Goal: Transaction & Acquisition: Purchase product/service

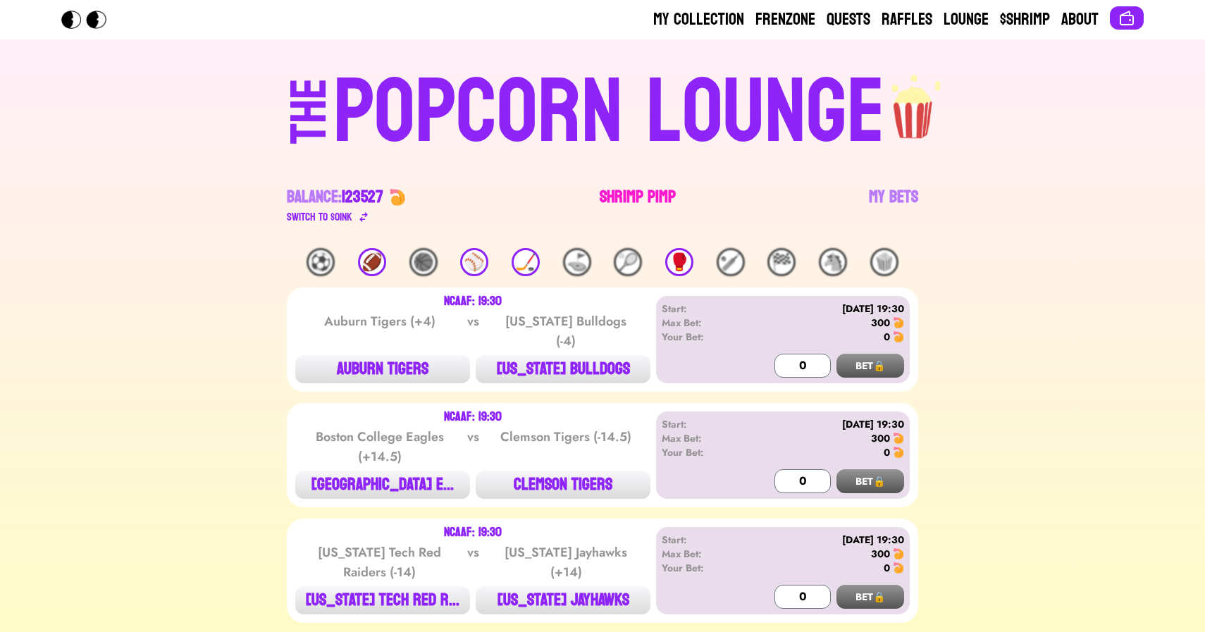
click at [644, 192] on link "Shrimp Pimp" at bounding box center [638, 205] width 76 height 39
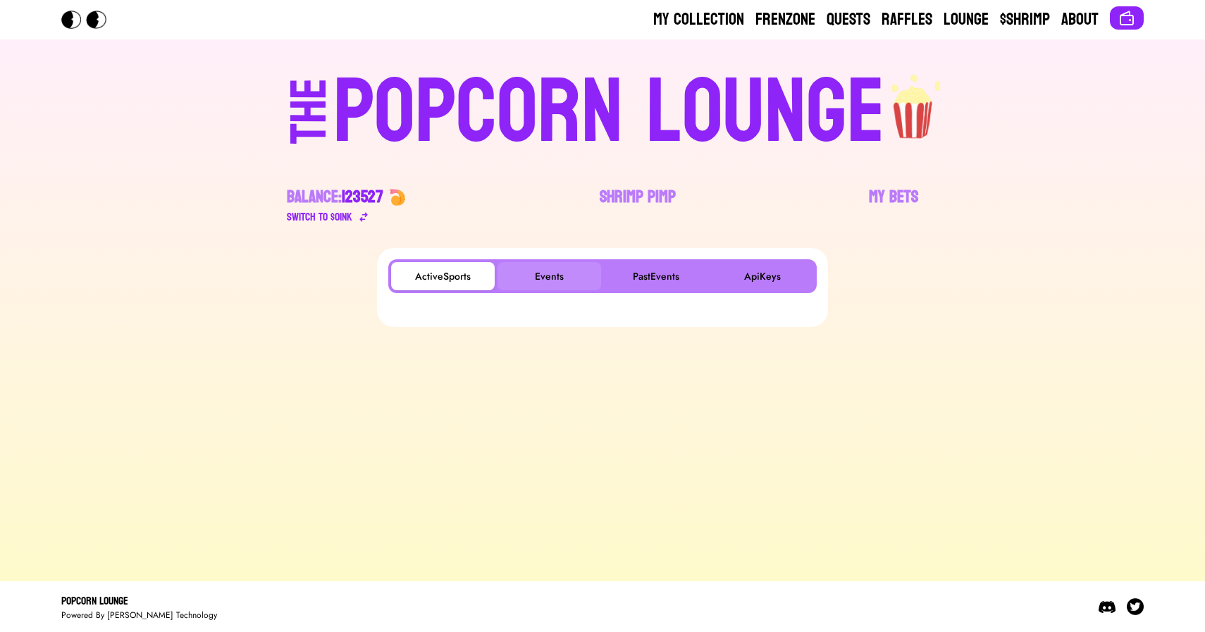
click at [528, 286] on button "Events" at bounding box center [550, 276] width 104 height 28
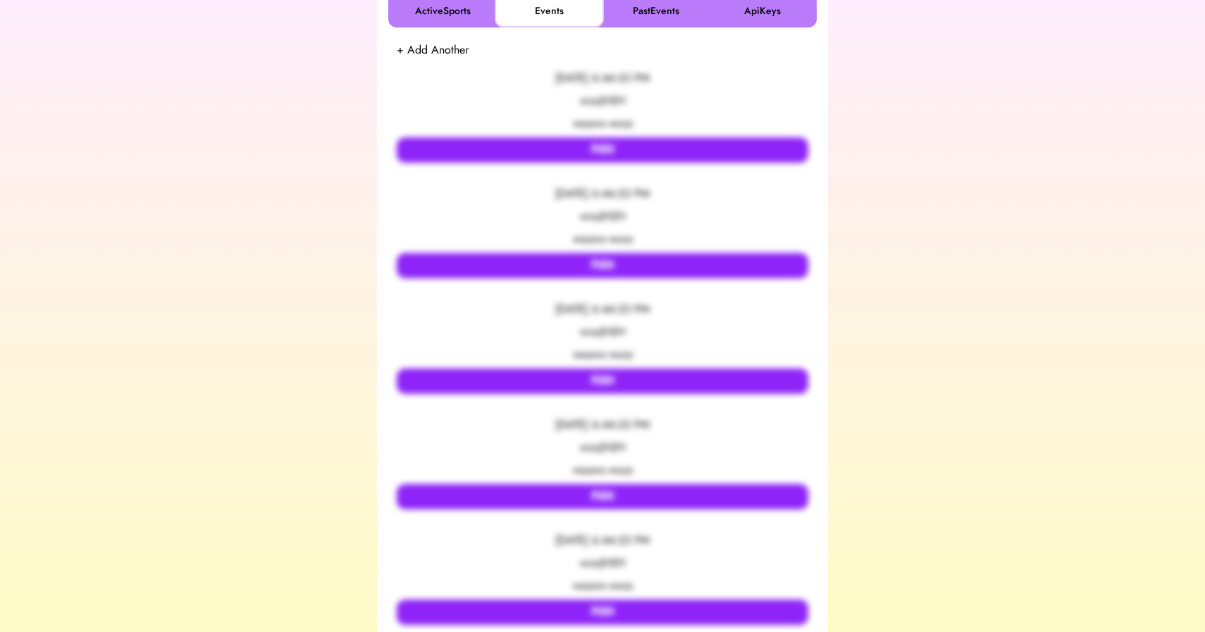
scroll to position [268, 0]
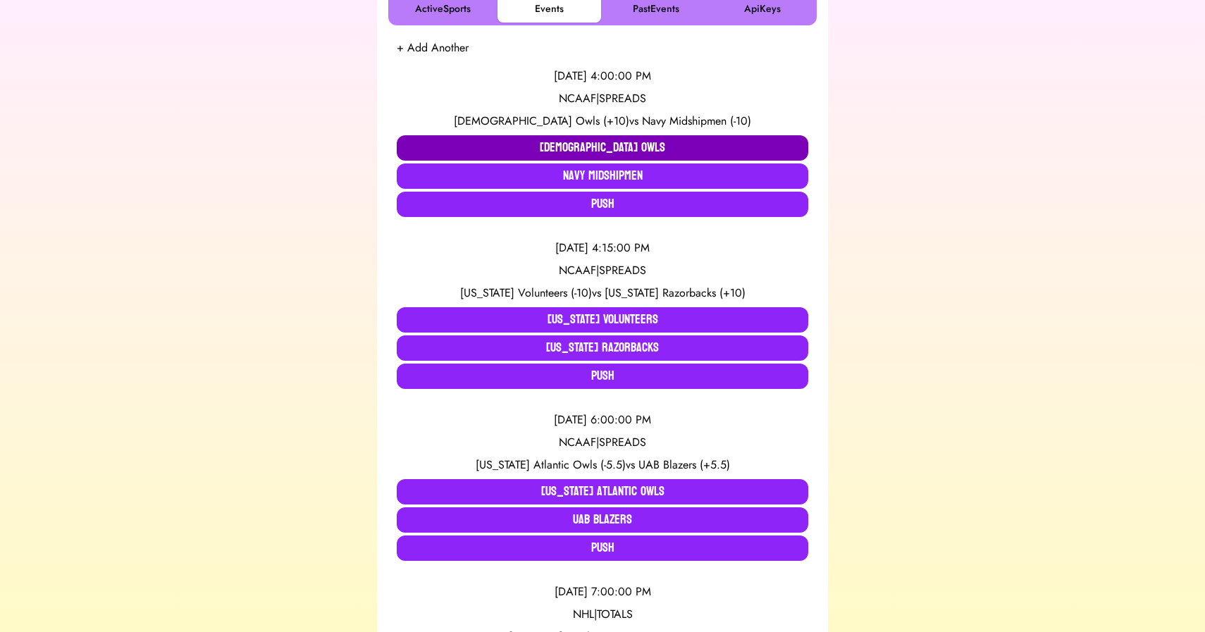
click at [517, 147] on button "[DEMOGRAPHIC_DATA] Owls" at bounding box center [603, 147] width 412 height 25
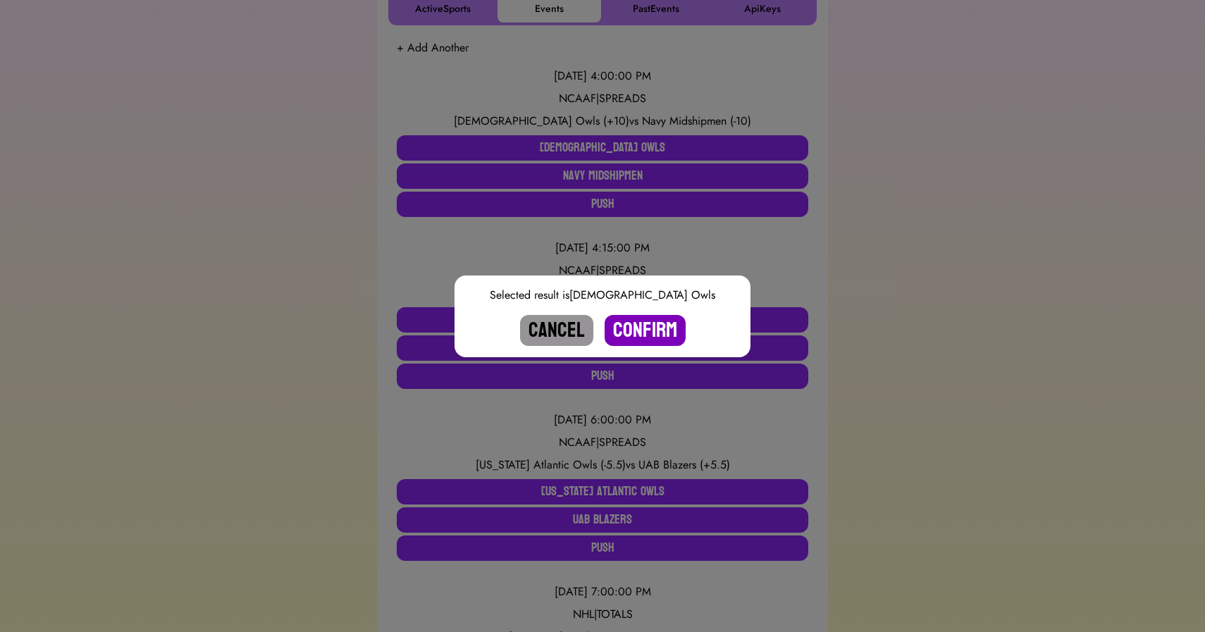
click at [642, 329] on button "Confirm" at bounding box center [645, 330] width 81 height 31
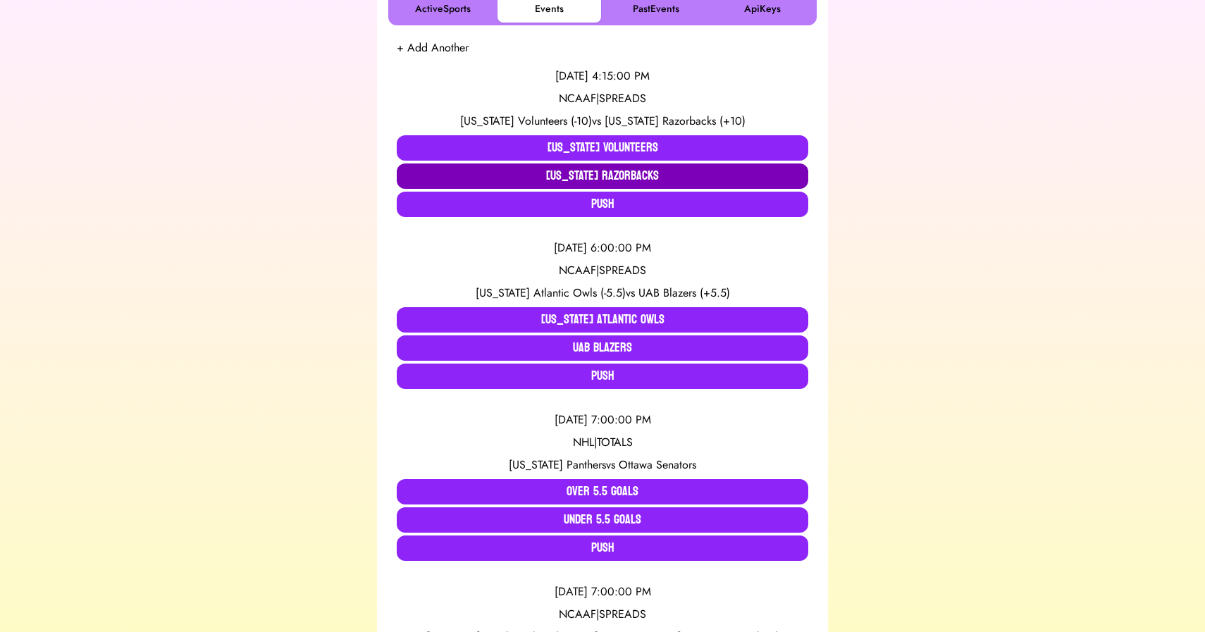
click at [471, 180] on button "[US_STATE] Razorbacks" at bounding box center [603, 176] width 412 height 25
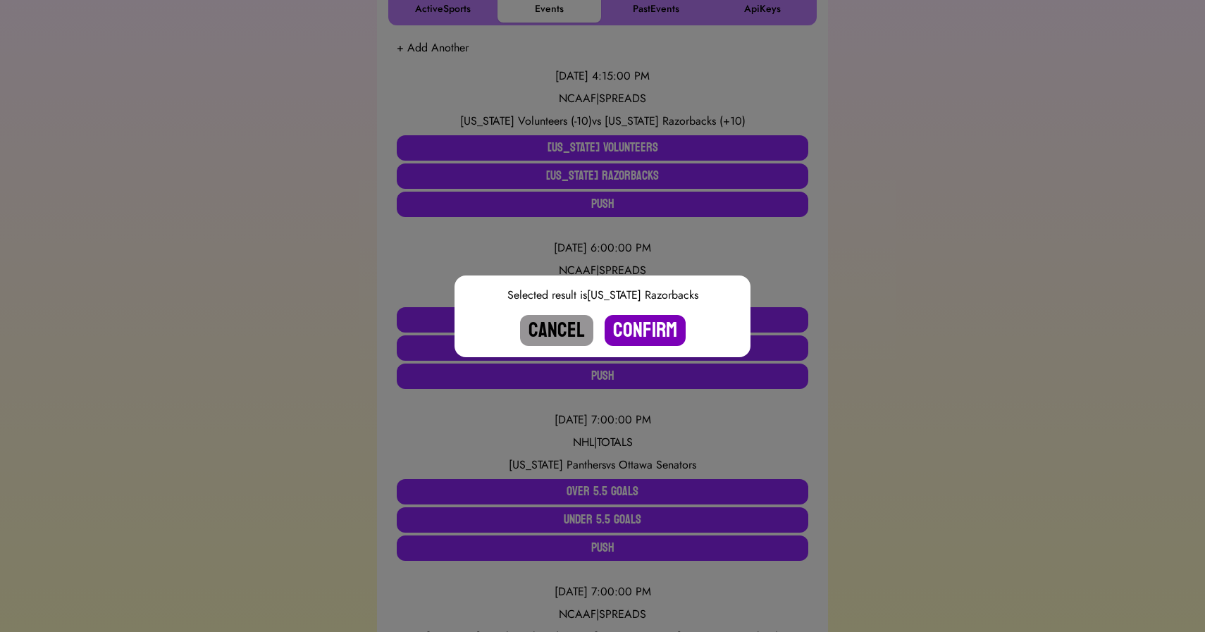
click at [639, 326] on button "Confirm" at bounding box center [645, 330] width 81 height 31
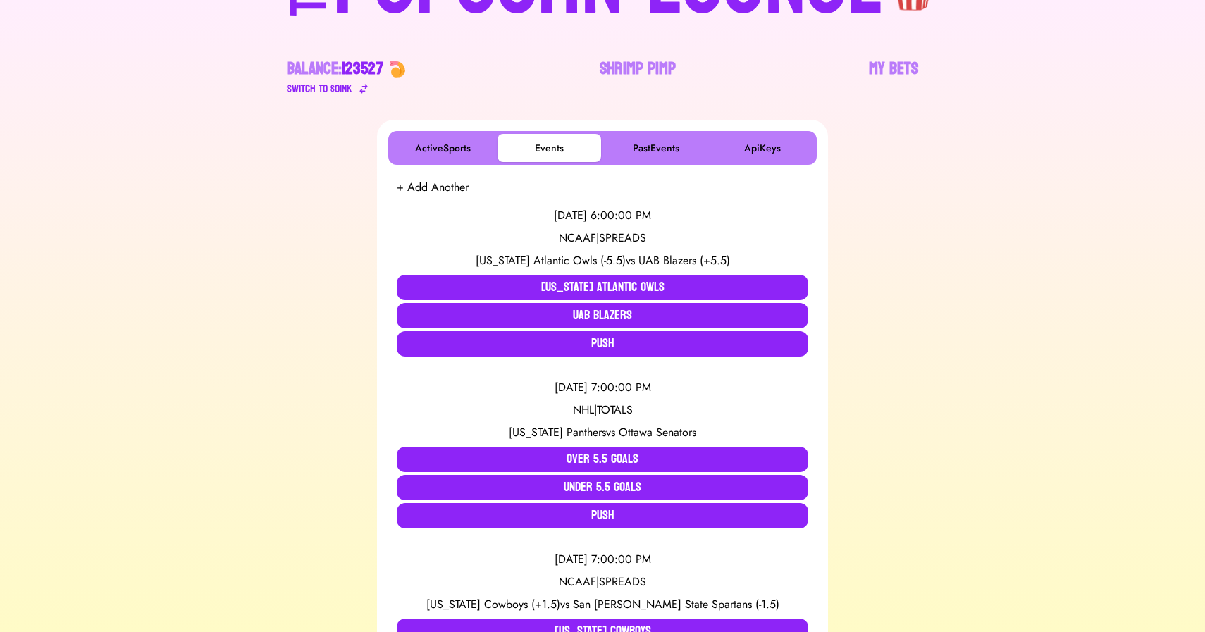
scroll to position [0, 0]
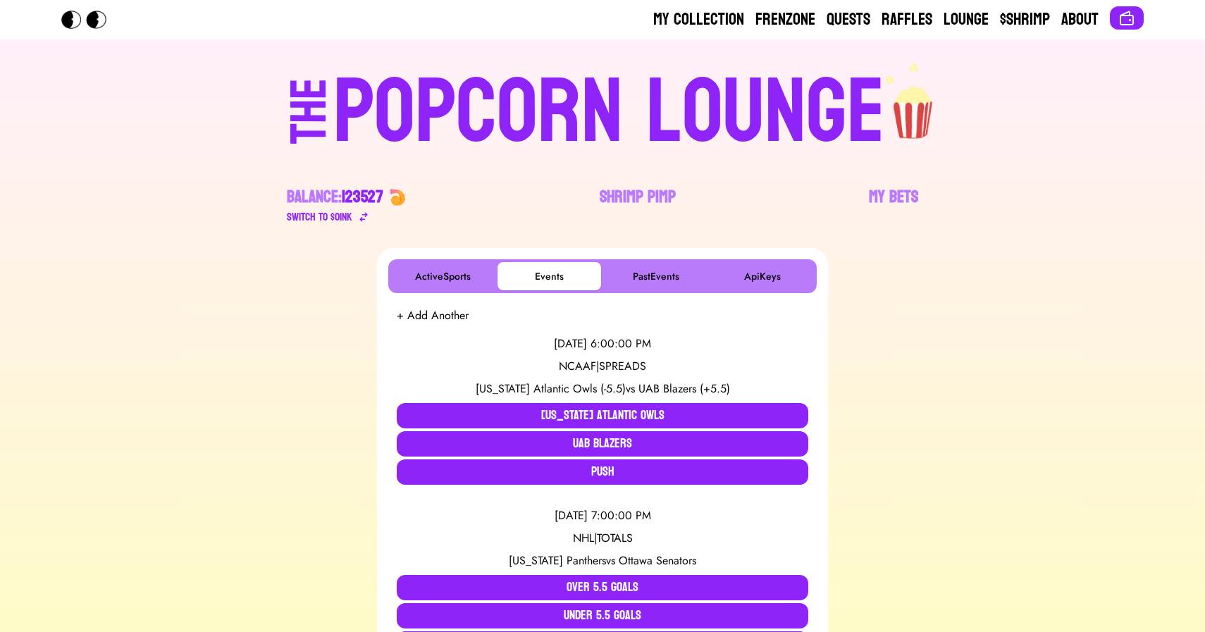
click at [484, 87] on div "POPCORN LOUNGE" at bounding box center [609, 113] width 552 height 90
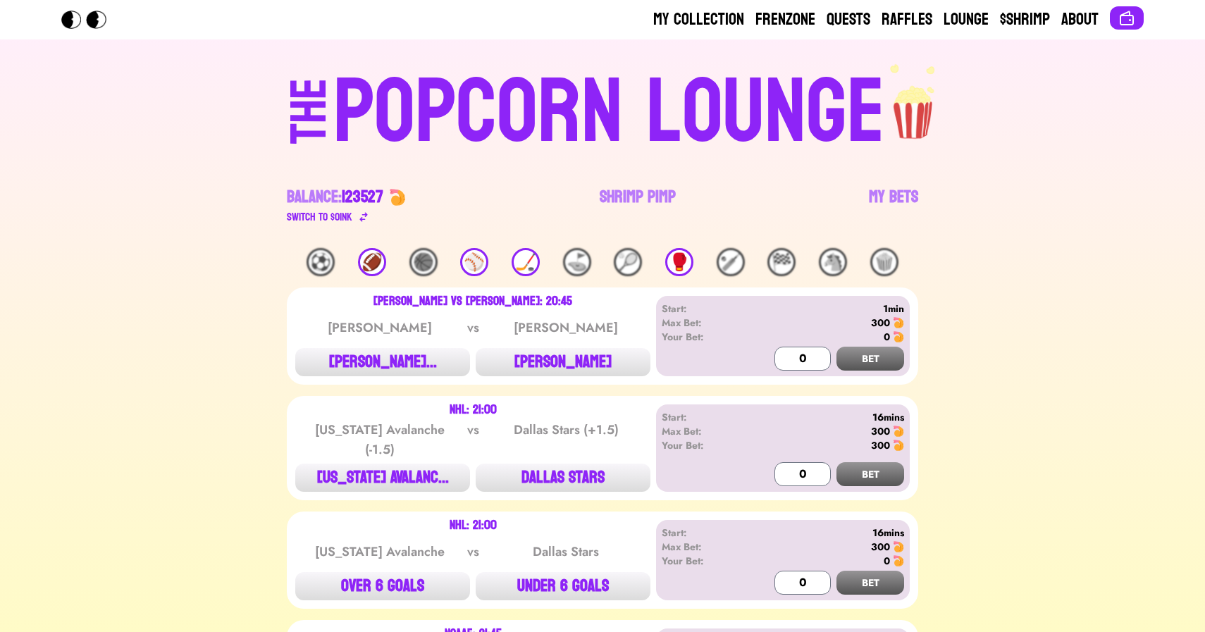
click at [269, 234] on div "THE POPCORN LOUNGE Balance: 123527 Switch to $ OINK Shrimp Pimp My Bets" at bounding box center [603, 143] width 902 height 209
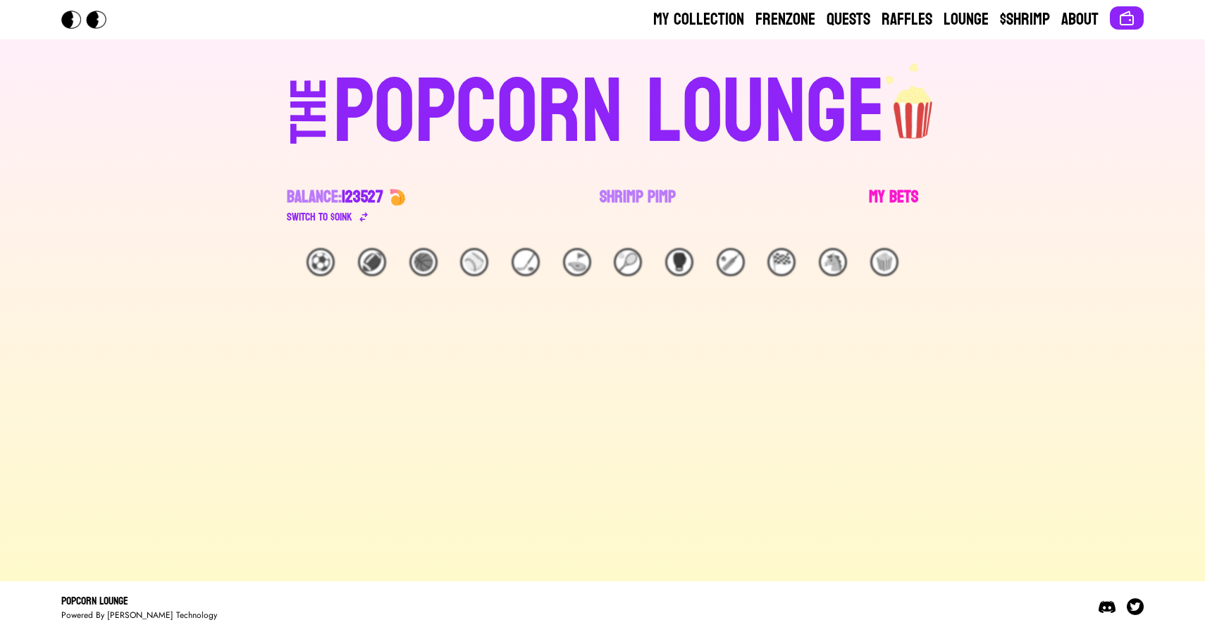
click at [902, 202] on link "My Bets" at bounding box center [893, 205] width 49 height 39
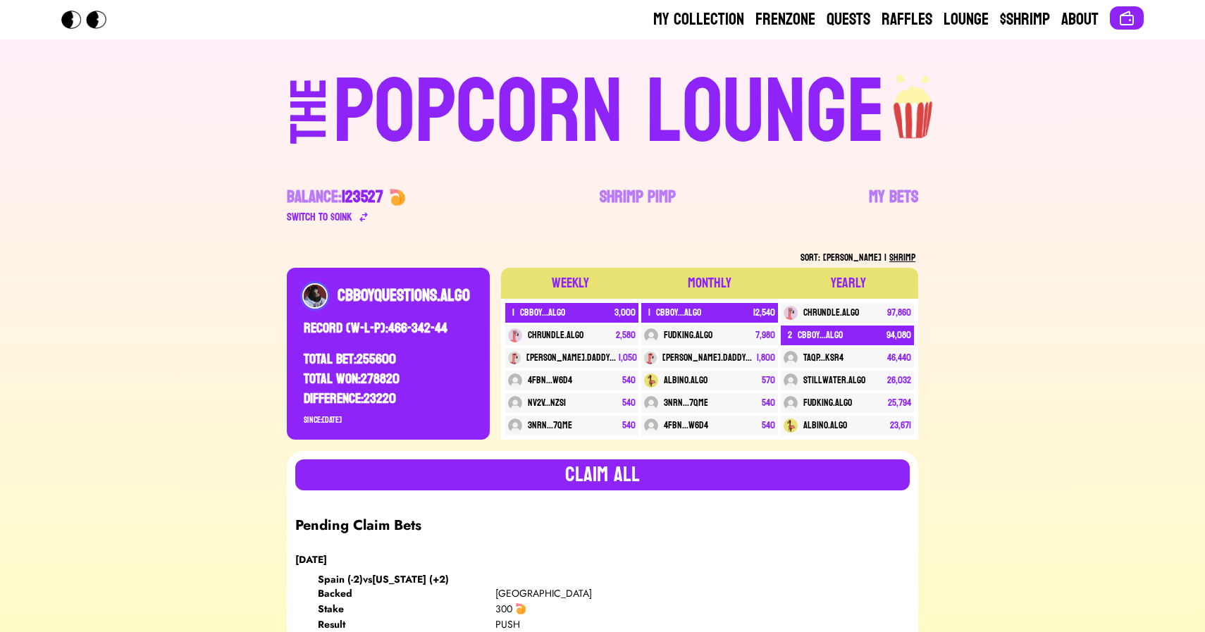
click at [515, 119] on div "POPCORN LOUNGE" at bounding box center [609, 113] width 552 height 90
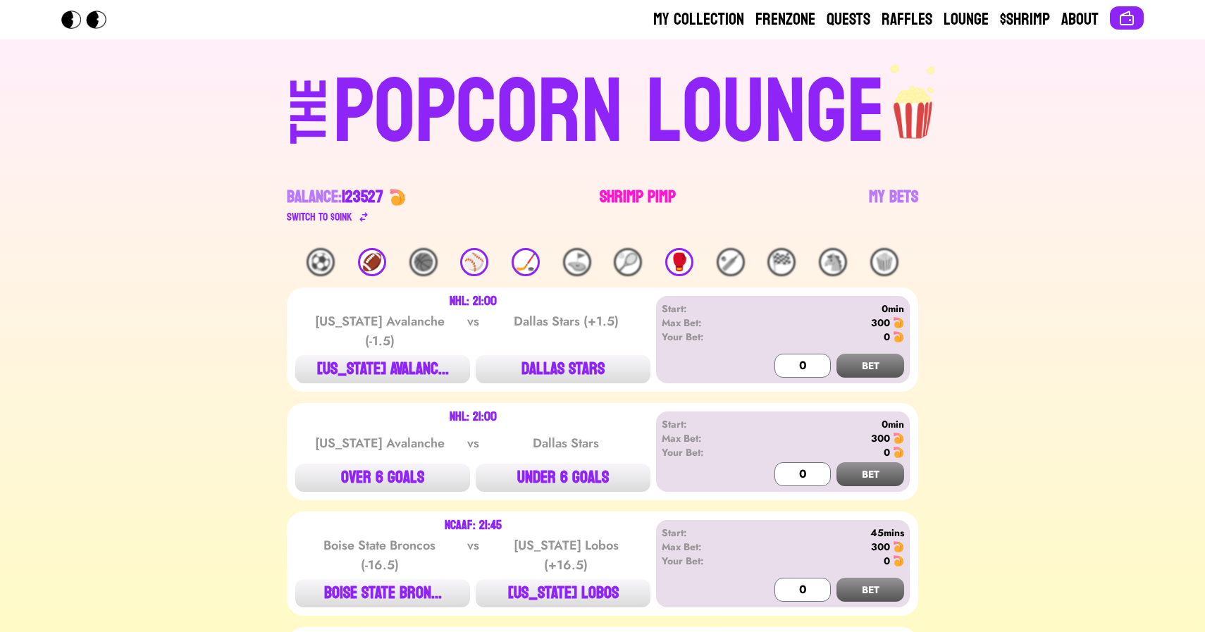
click at [607, 192] on link "Shrimp Pimp" at bounding box center [638, 205] width 76 height 39
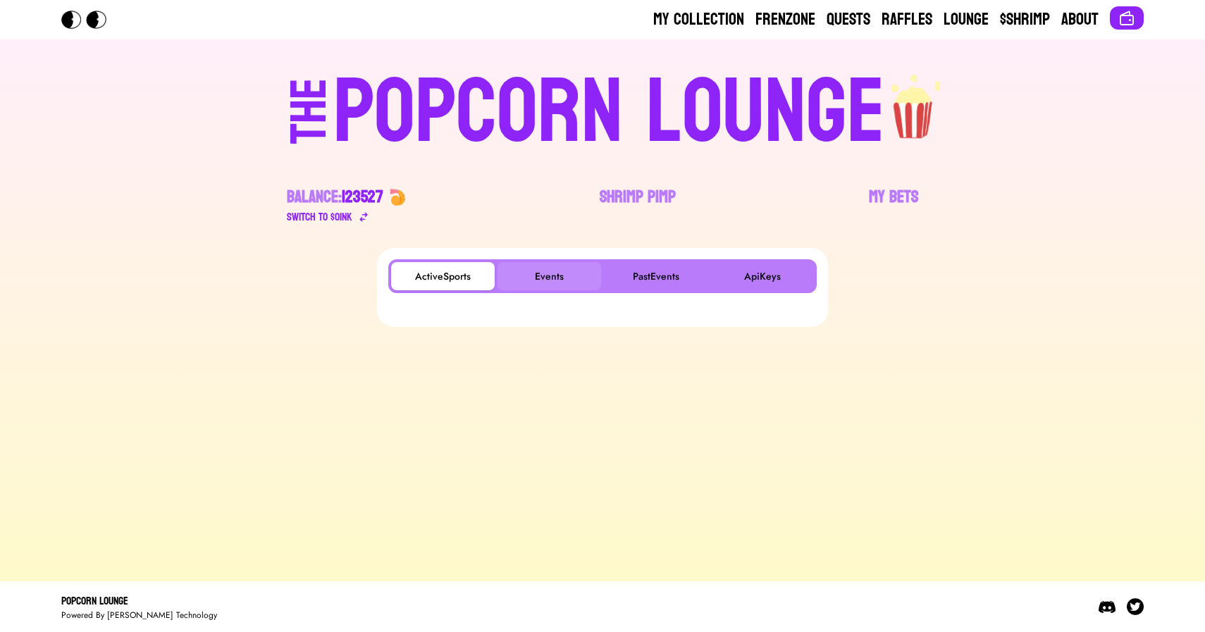
click at [561, 280] on button "Events" at bounding box center [550, 276] width 104 height 28
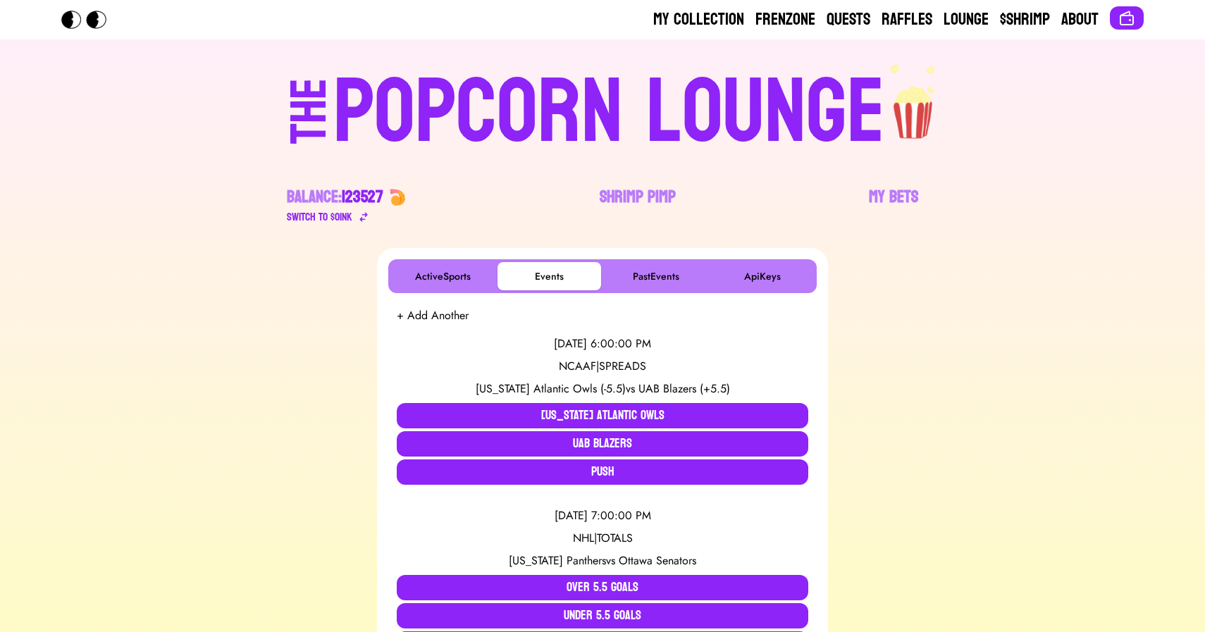
click at [410, 91] on div "POPCORN LOUNGE" at bounding box center [609, 113] width 552 height 90
